Goal: Transaction & Acquisition: Purchase product/service

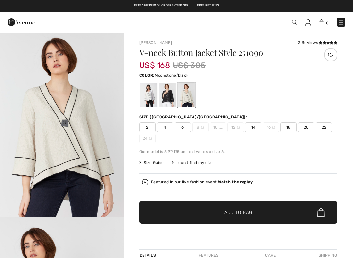
checkbox input "true"
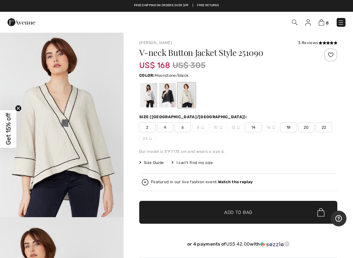
click at [144, 98] on div at bounding box center [148, 95] width 17 height 25
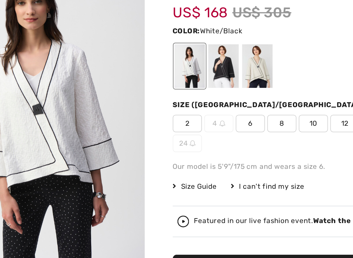
click at [178, 83] on div at bounding box center [186, 95] width 17 height 25
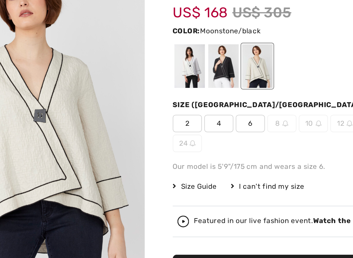
click at [140, 83] on div at bounding box center [148, 95] width 17 height 25
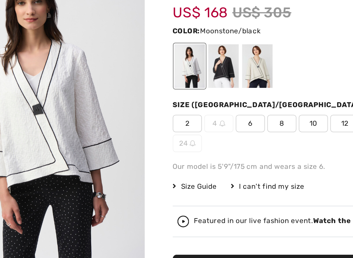
click at [178, 83] on div at bounding box center [186, 95] width 17 height 25
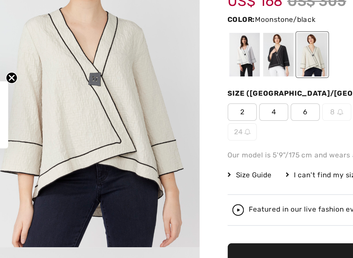
scroll to position [16, 0]
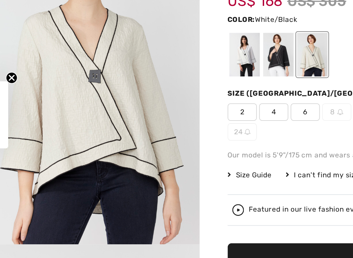
click at [140, 83] on div at bounding box center [148, 95] width 17 height 25
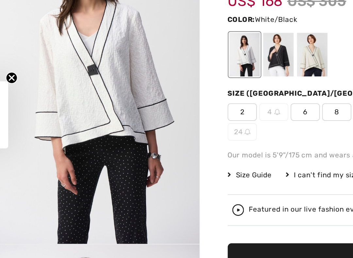
scroll to position [0, 0]
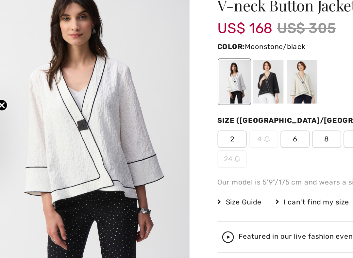
click at [178, 83] on div at bounding box center [186, 95] width 17 height 25
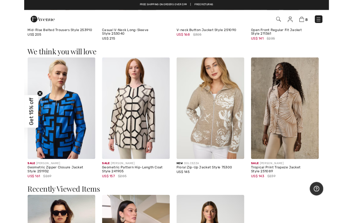
scroll to position [533, 0]
